Goal: Task Accomplishment & Management: Use online tool/utility

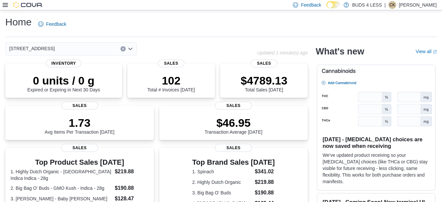
click at [4, 8] on div at bounding box center [23, 5] width 40 height 7
click at [7, 3] on icon at bounding box center [5, 5] width 5 height 4
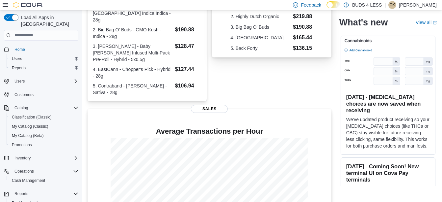
scroll to position [197, 0]
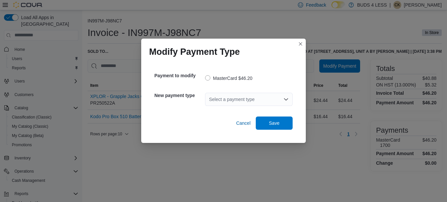
click at [223, 96] on div "Select a payment type" at bounding box center [249, 99] width 88 height 13
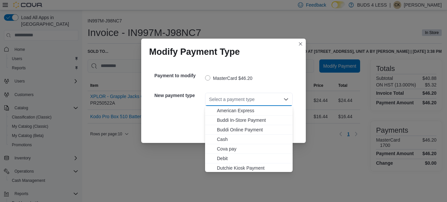
scroll to position [77, 0]
click at [222, 166] on span "Visa" at bounding box center [253, 166] width 72 height 7
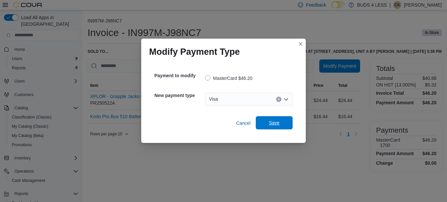
click at [277, 123] on span "Save" at bounding box center [274, 122] width 11 height 7
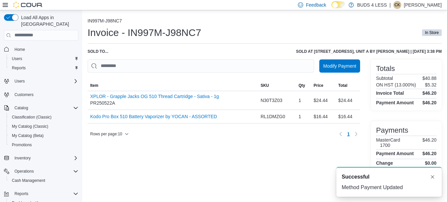
scroll to position [0, 0]
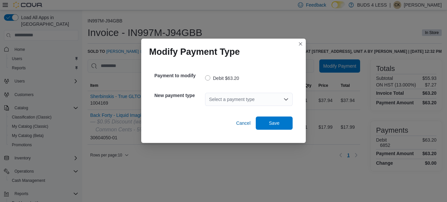
click at [219, 98] on div "Select a payment type" at bounding box center [249, 99] width 88 height 13
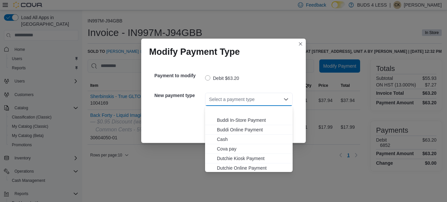
scroll to position [77, 0]
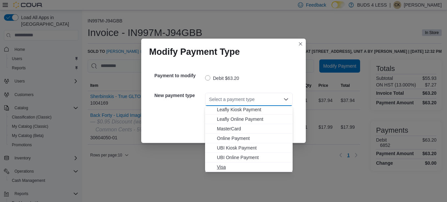
click at [222, 167] on span "Visa" at bounding box center [253, 166] width 72 height 7
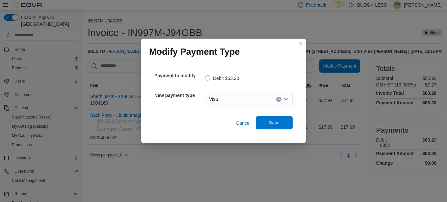
click at [277, 126] on span "Save" at bounding box center [274, 122] width 29 height 13
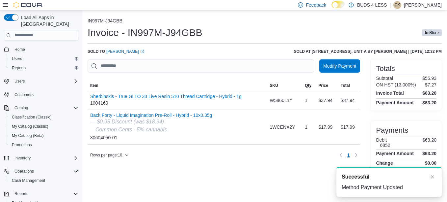
scroll to position [0, 0]
